Goal: Find specific page/section

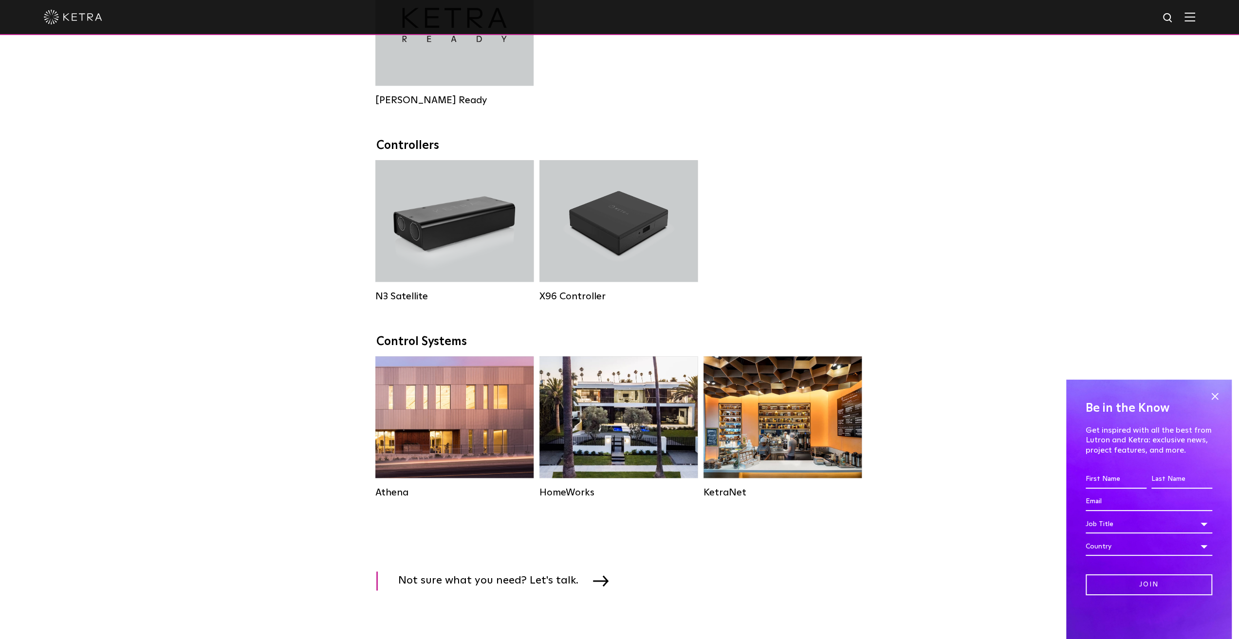
scroll to position [1266, 0]
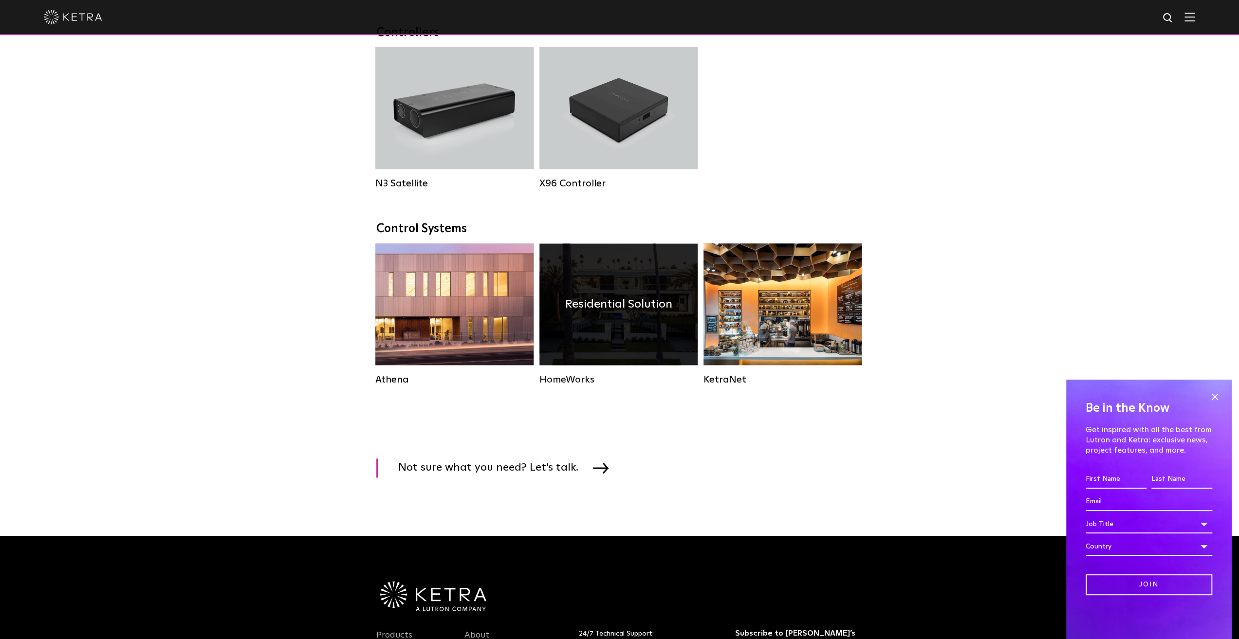
click at [647, 314] on h4 "Residential Solution" at bounding box center [618, 304] width 107 height 19
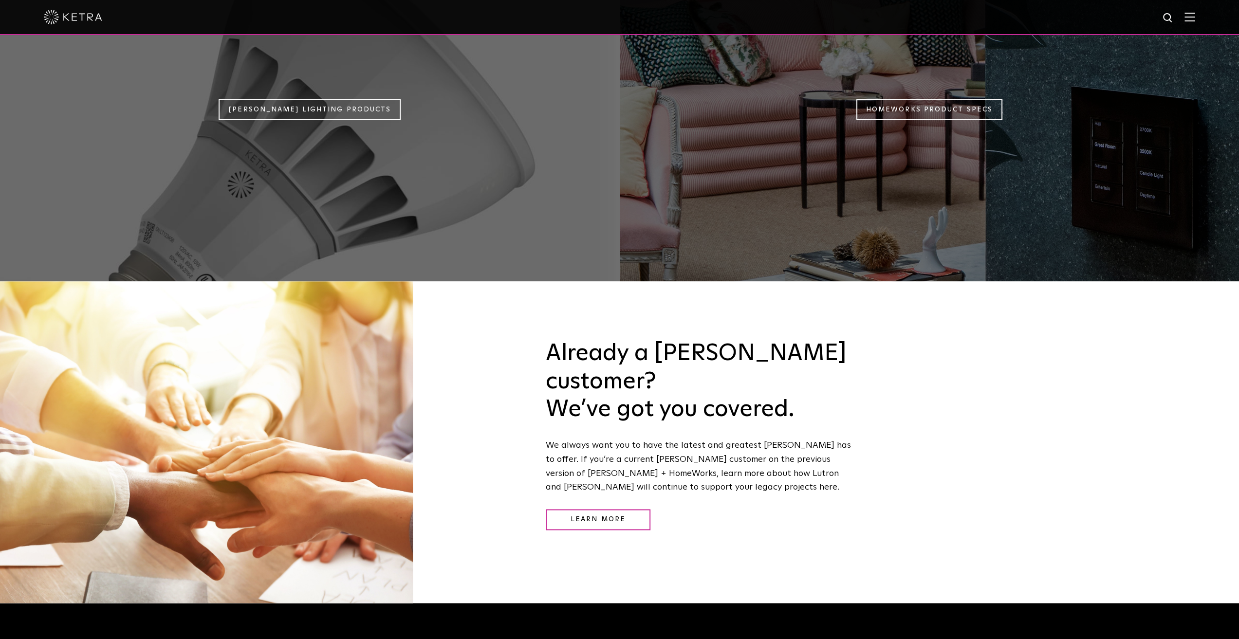
scroll to position [1022, 0]
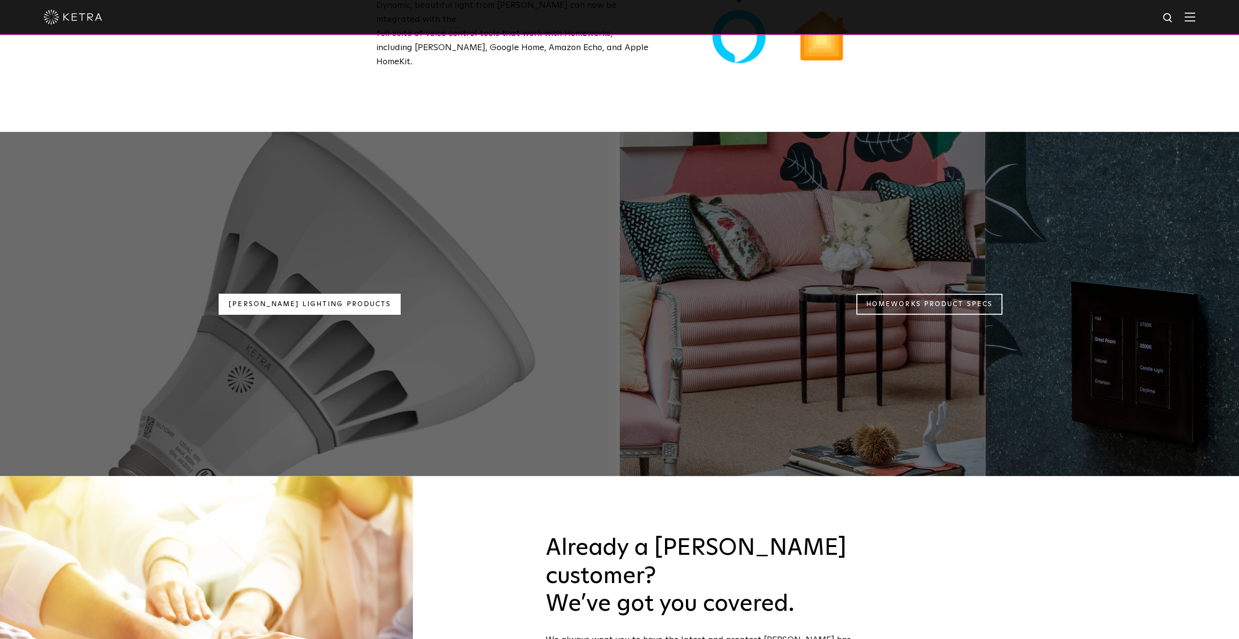
click at [322, 294] on link "Ketra Lighting Products" at bounding box center [310, 304] width 182 height 21
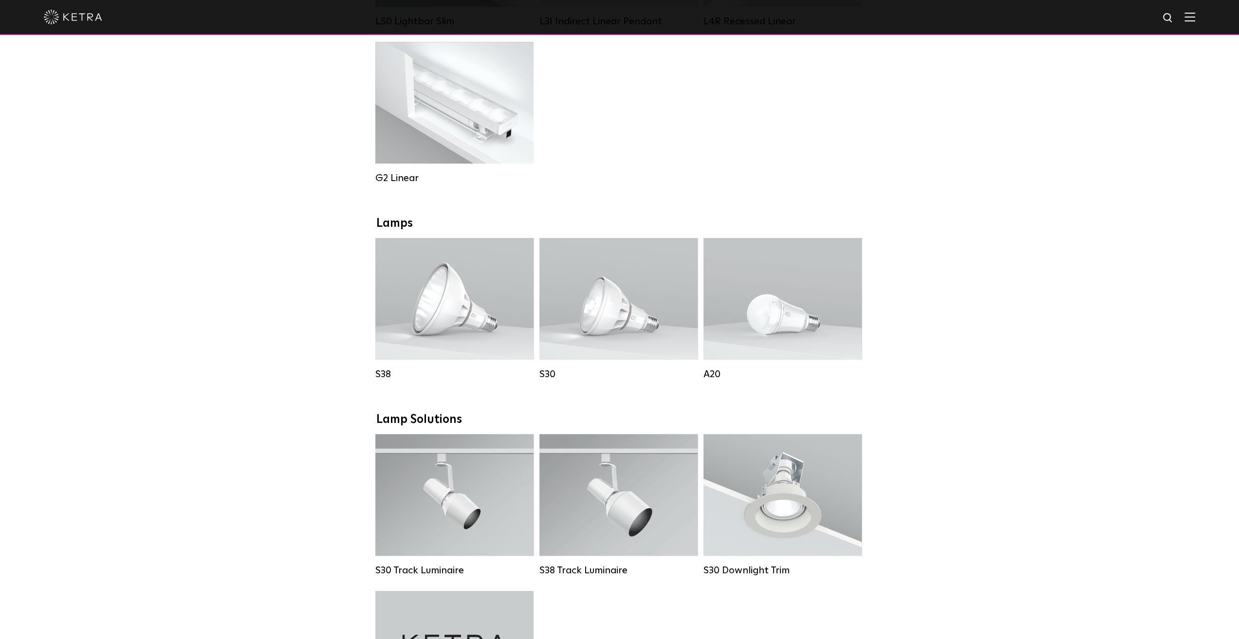
scroll to position [487, 0]
